Goal: Find specific page/section: Find specific page/section

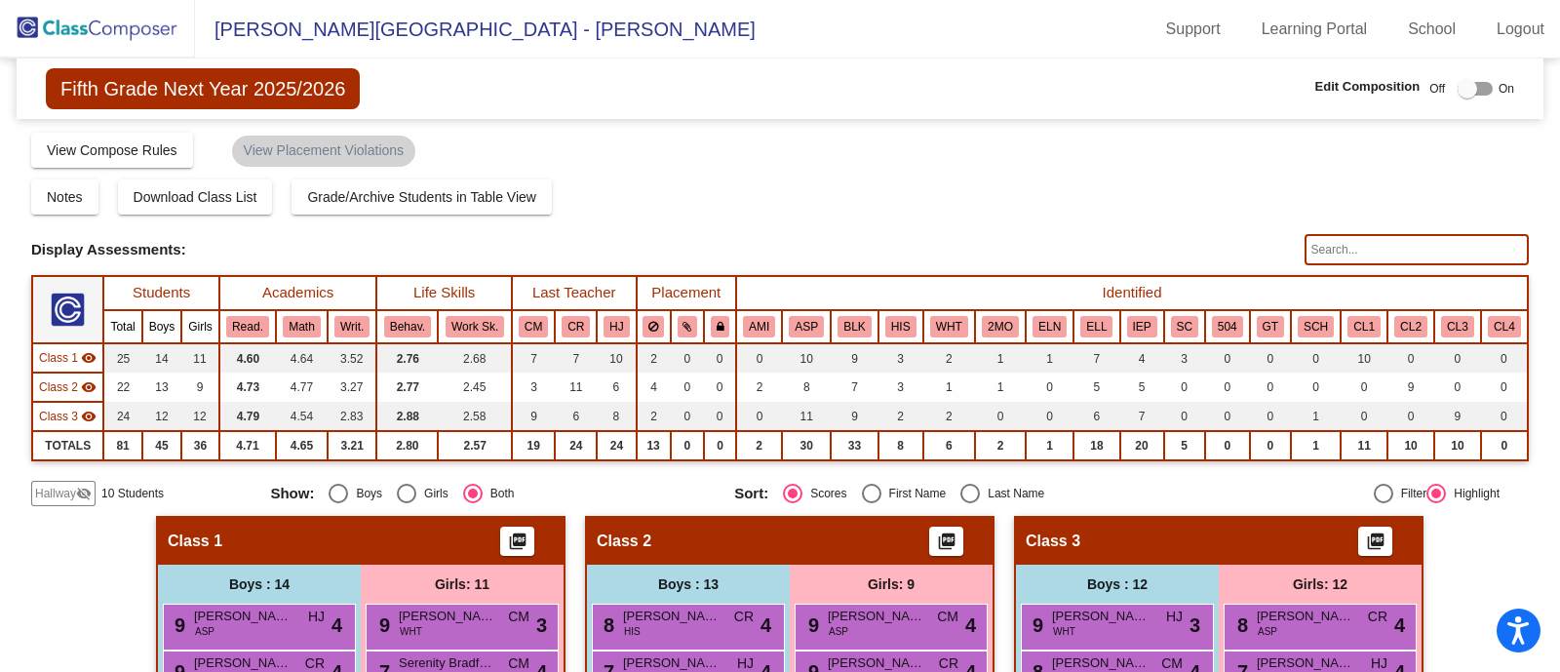
click at [83, 21] on img at bounding box center [97, 29] width 195 height 58
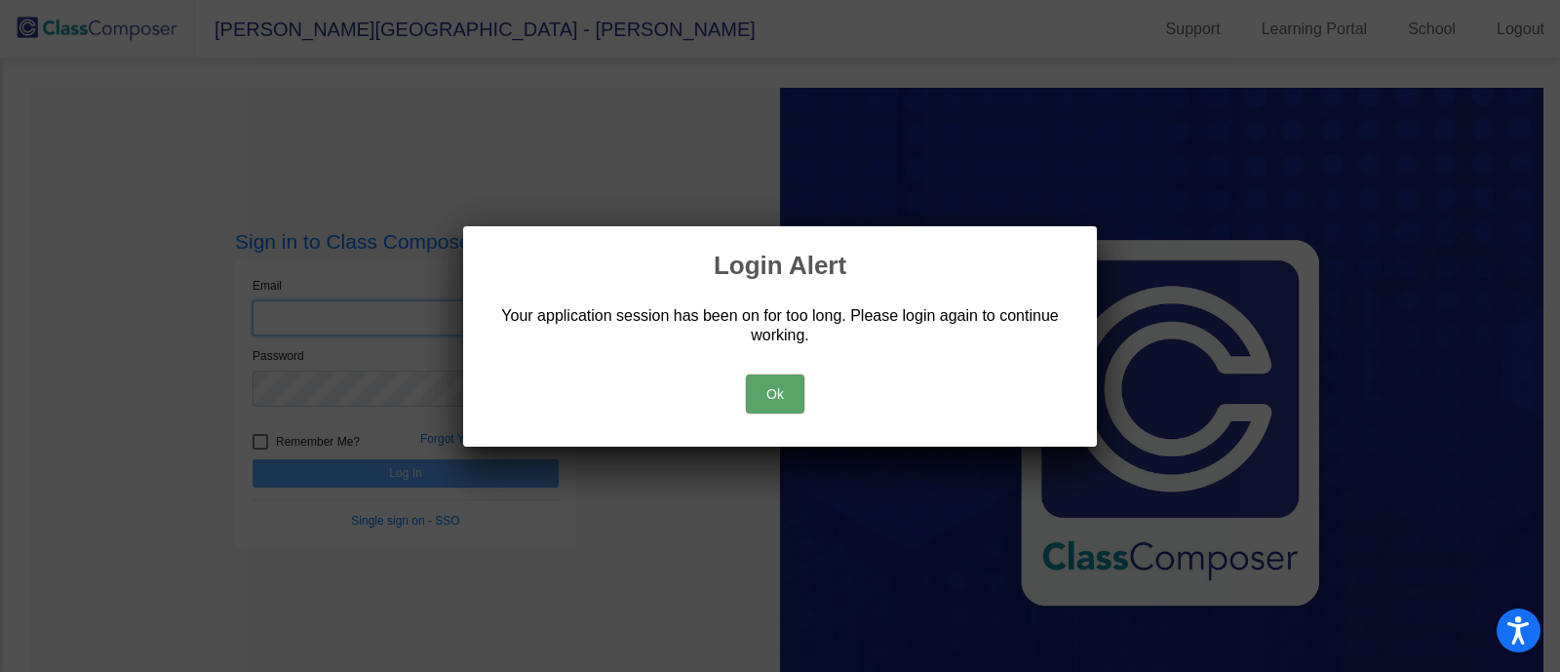
type input "[EMAIL_ADDRESS][DOMAIN_NAME]"
click at [768, 391] on button "Ok" at bounding box center [775, 393] width 58 height 39
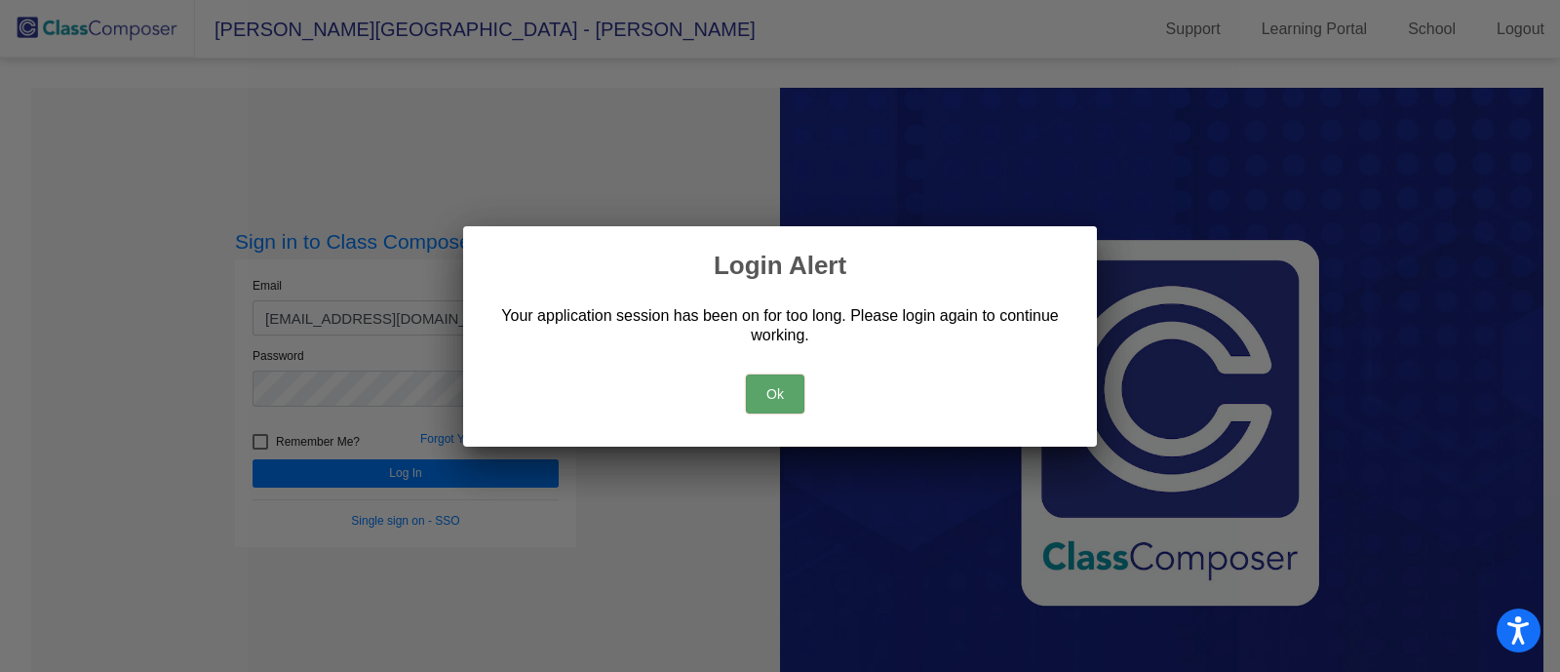
click at [768, 391] on button "Ok" at bounding box center [775, 393] width 58 height 39
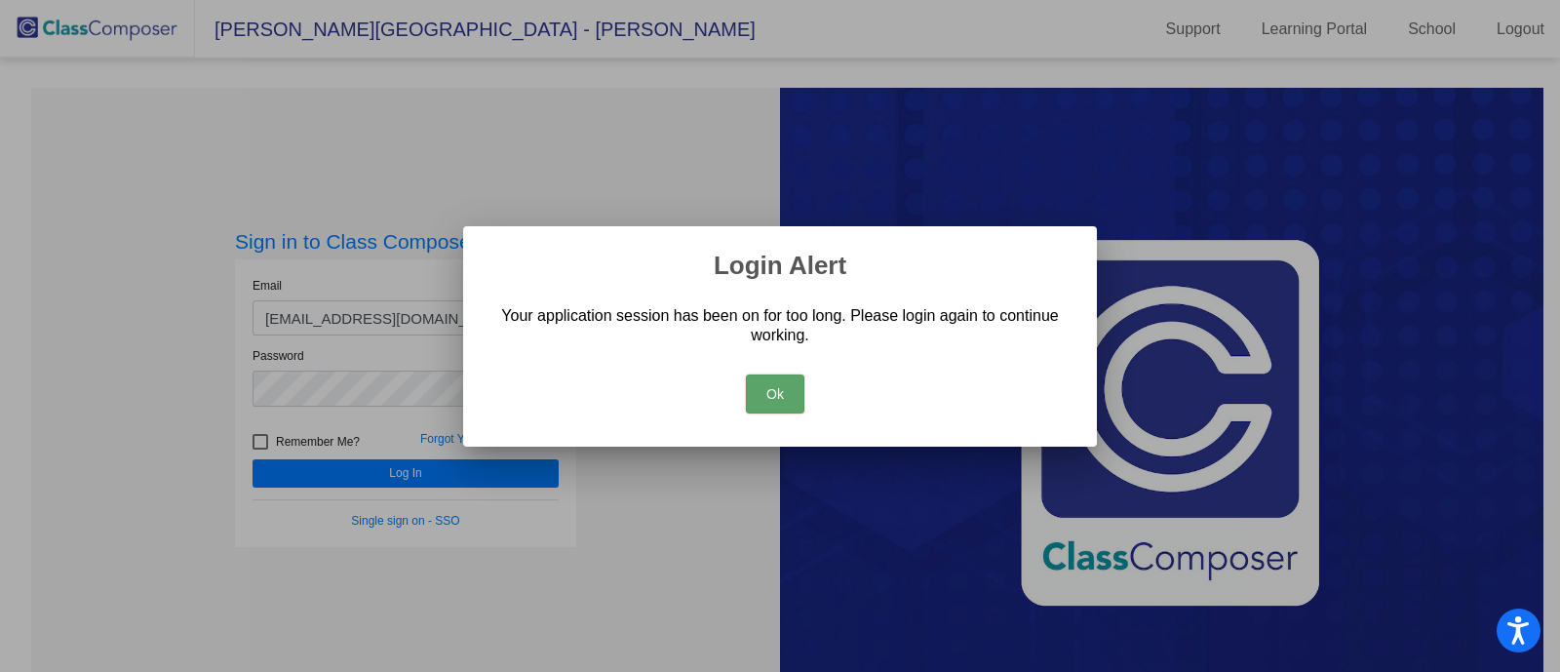
click at [768, 391] on button "Ok" at bounding box center [775, 393] width 58 height 39
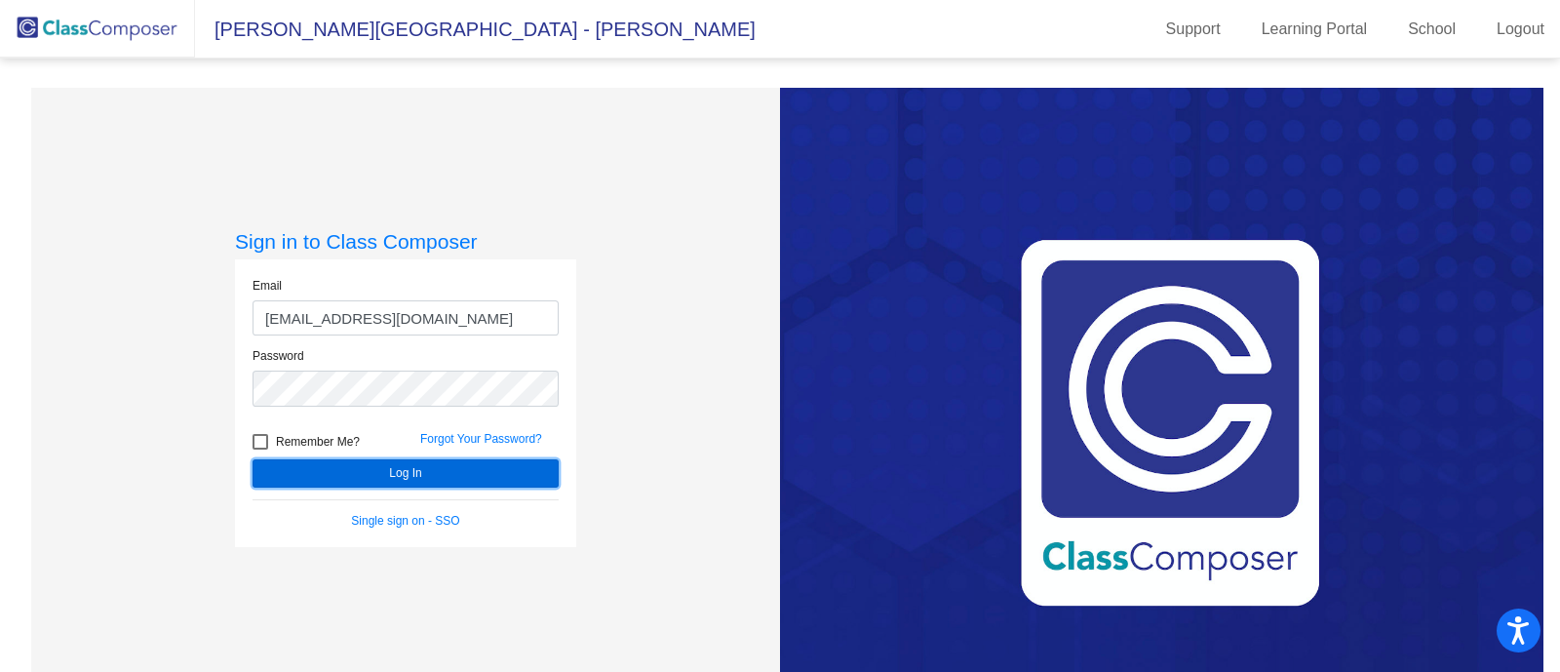
click at [378, 476] on button "Log In" at bounding box center [406, 473] width 306 height 28
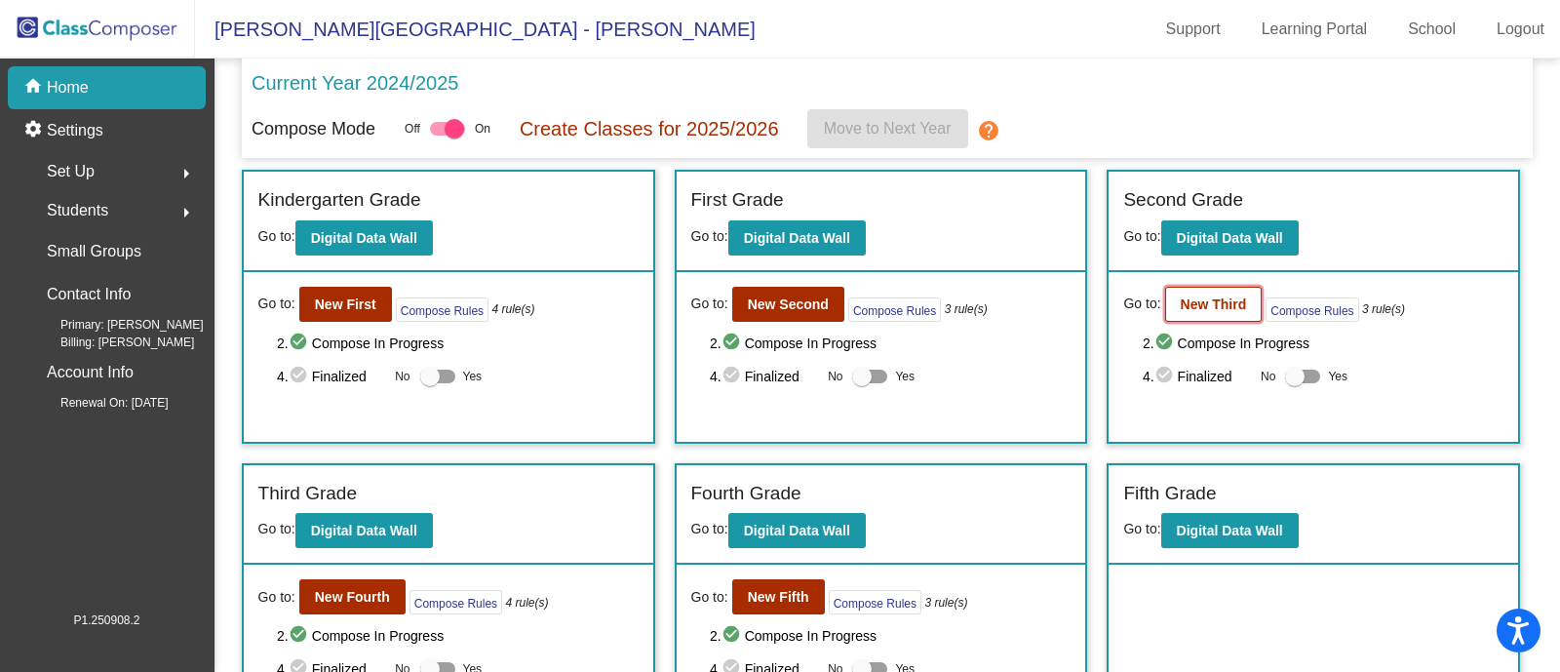
click at [1203, 302] on b "New Third" at bounding box center [1214, 304] width 66 height 16
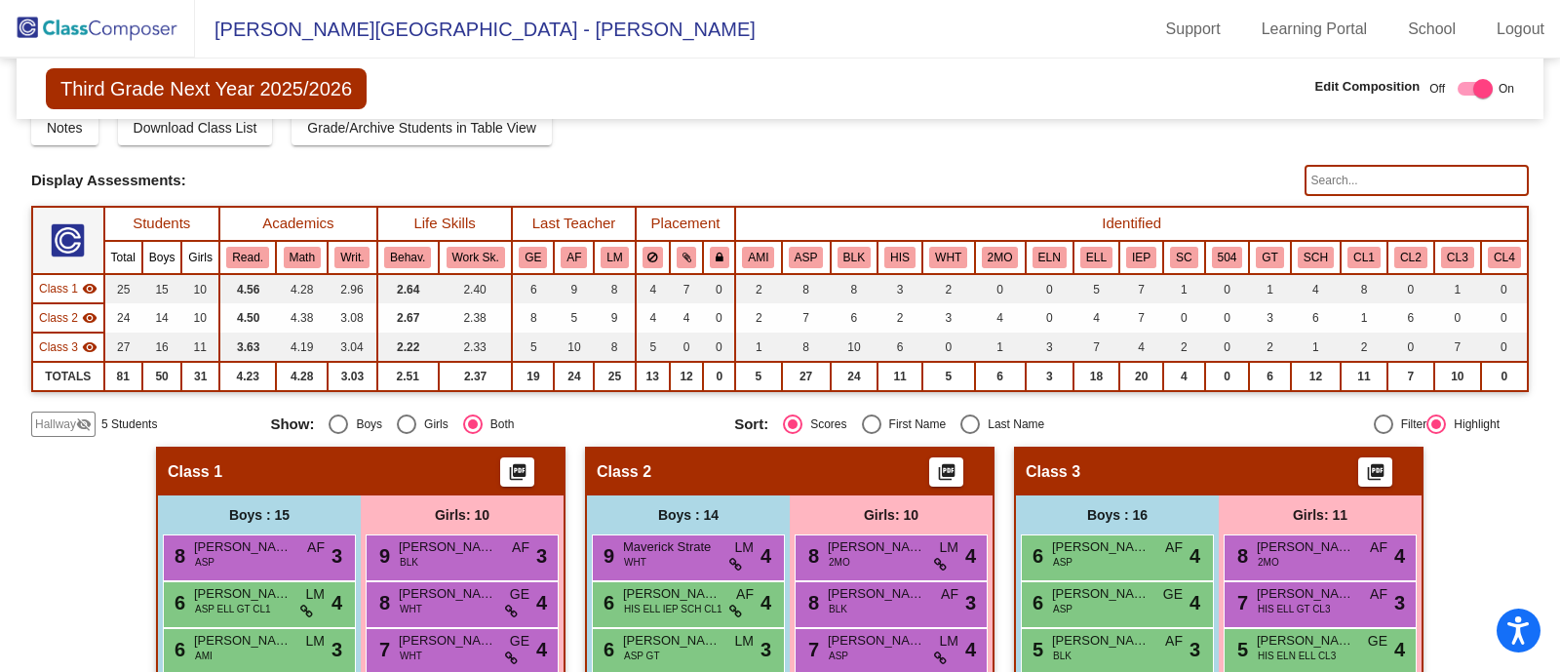
scroll to position [58, 0]
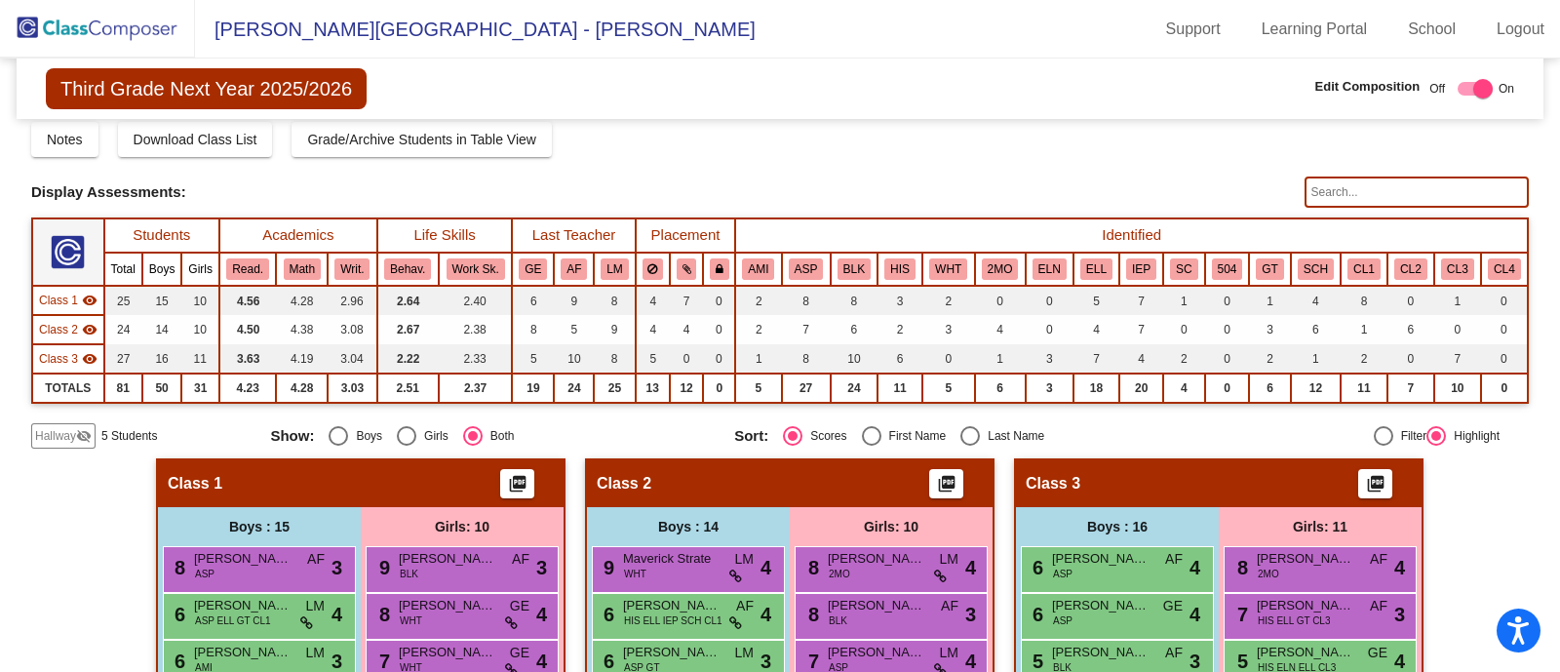
click at [1330, 192] on input "text" at bounding box center [1416, 191] width 224 height 31
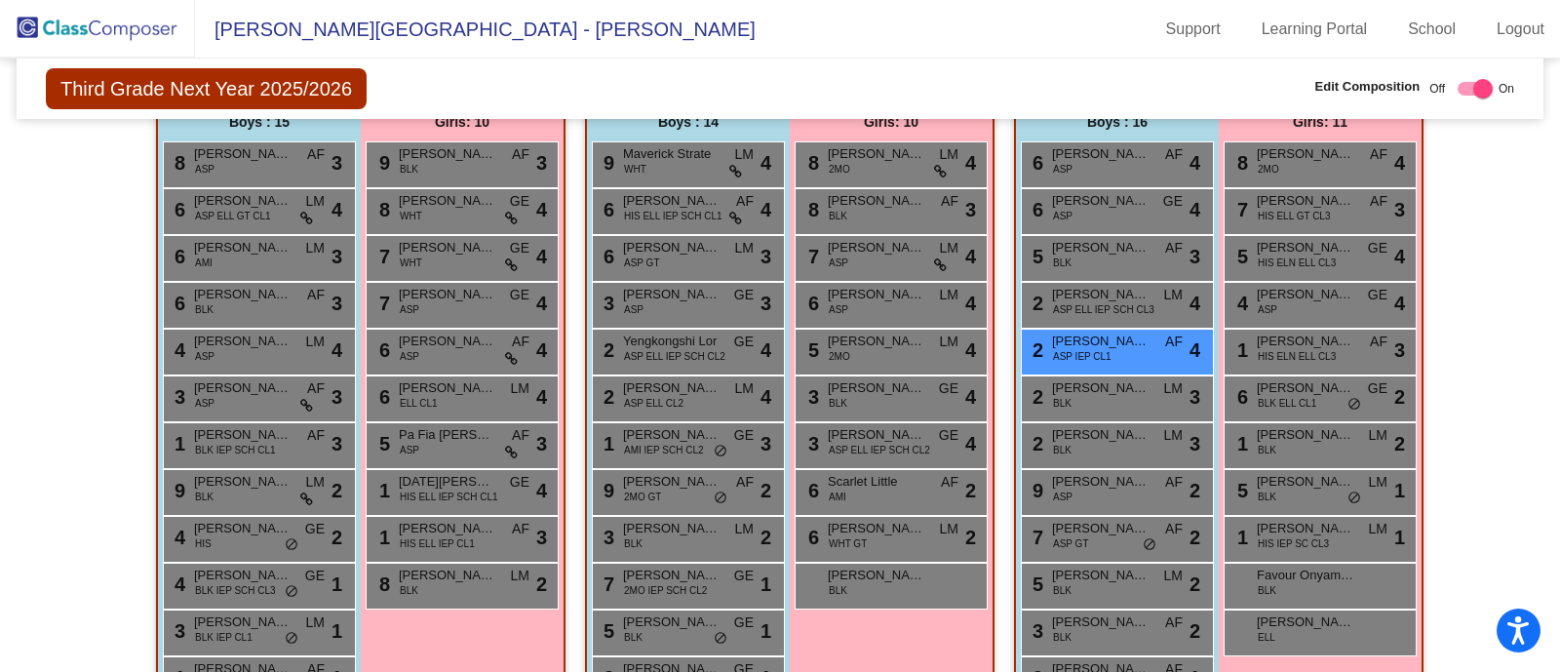
scroll to position [464, 0]
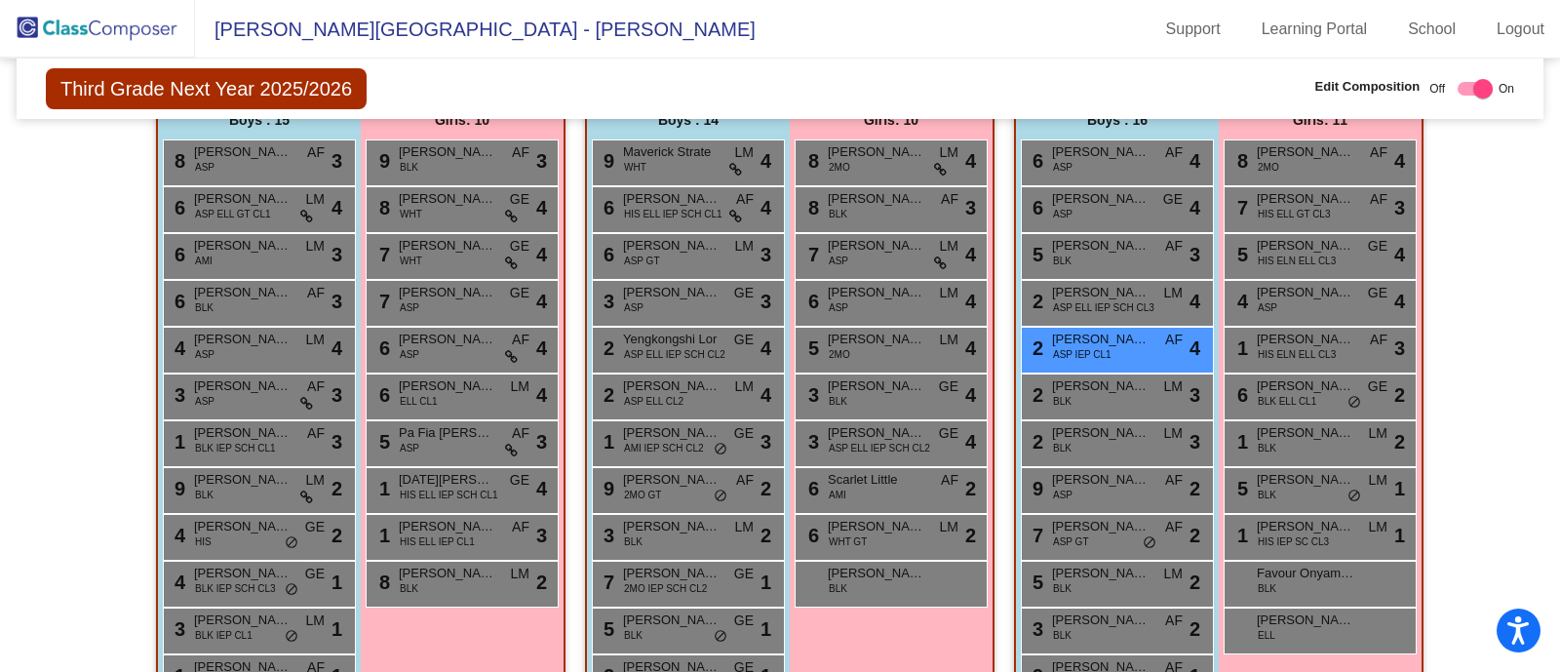
type input "[PERSON_NAME]"
